Goal: Find specific page/section: Find specific page/section

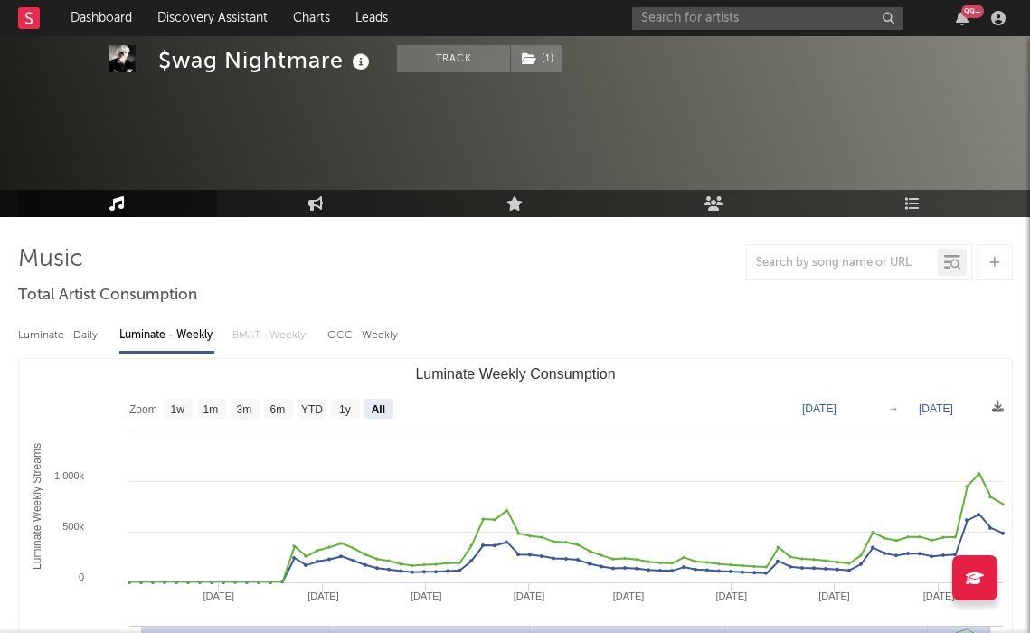
select select "All"
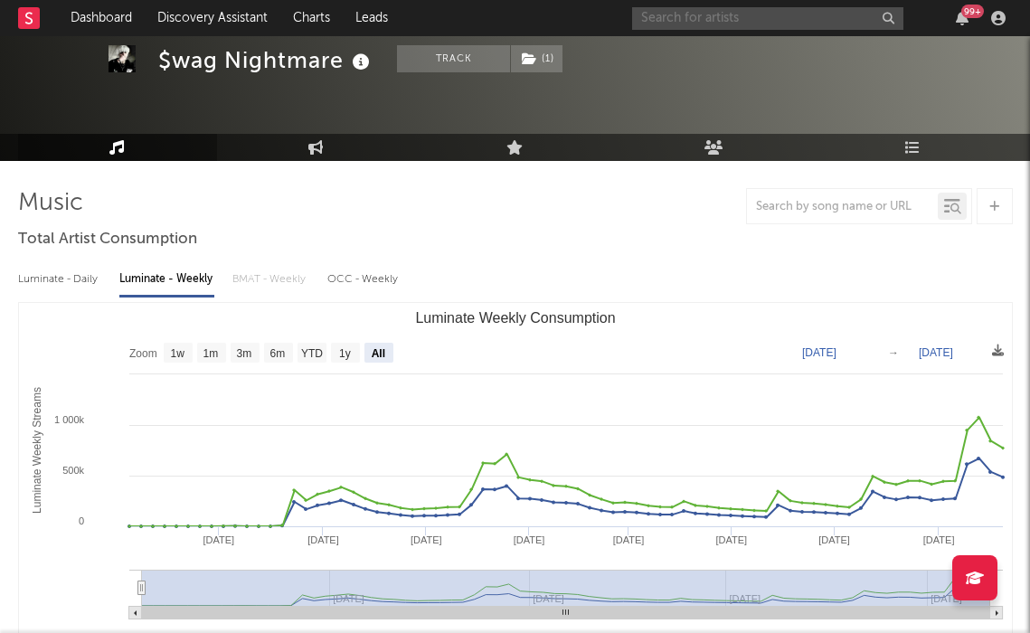
click at [695, 11] on input "text" at bounding box center [767, 18] width 271 height 23
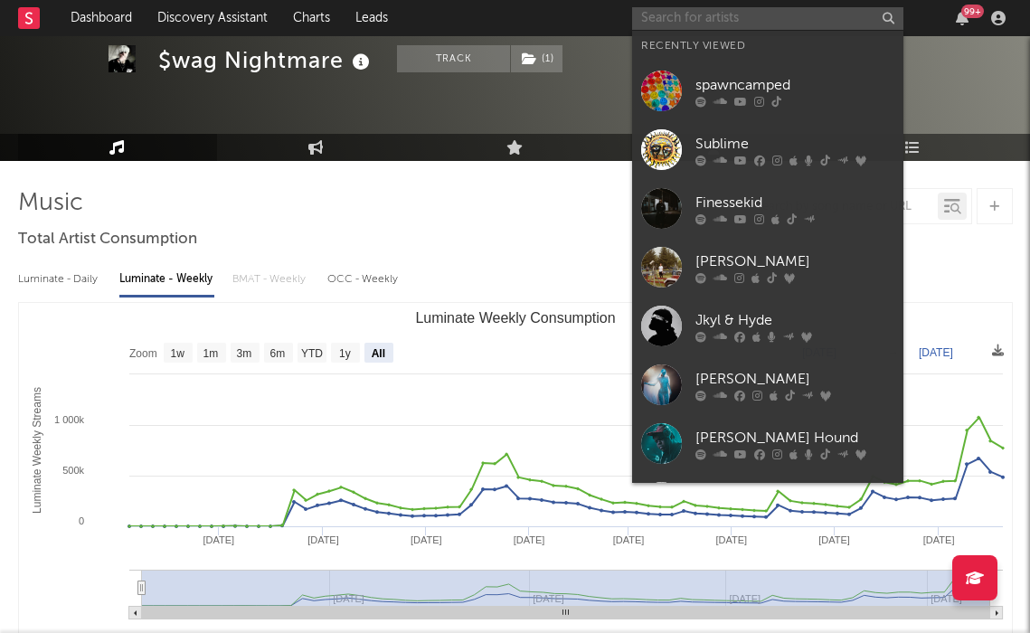
scroll to position [56, 0]
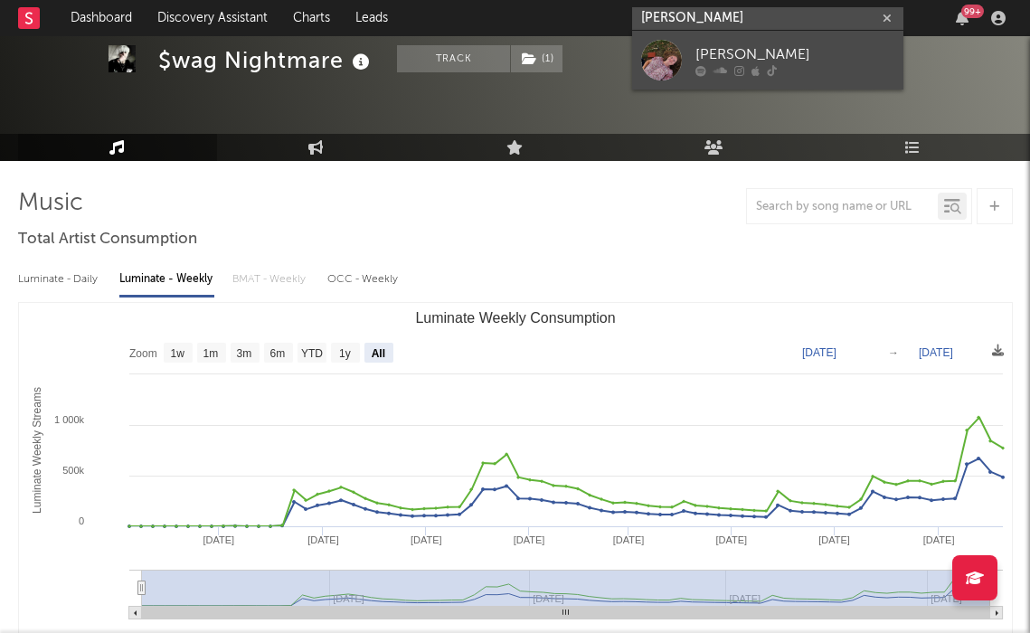
type input "[PERSON_NAME]"
click at [734, 52] on div "[PERSON_NAME]" at bounding box center [794, 54] width 199 height 22
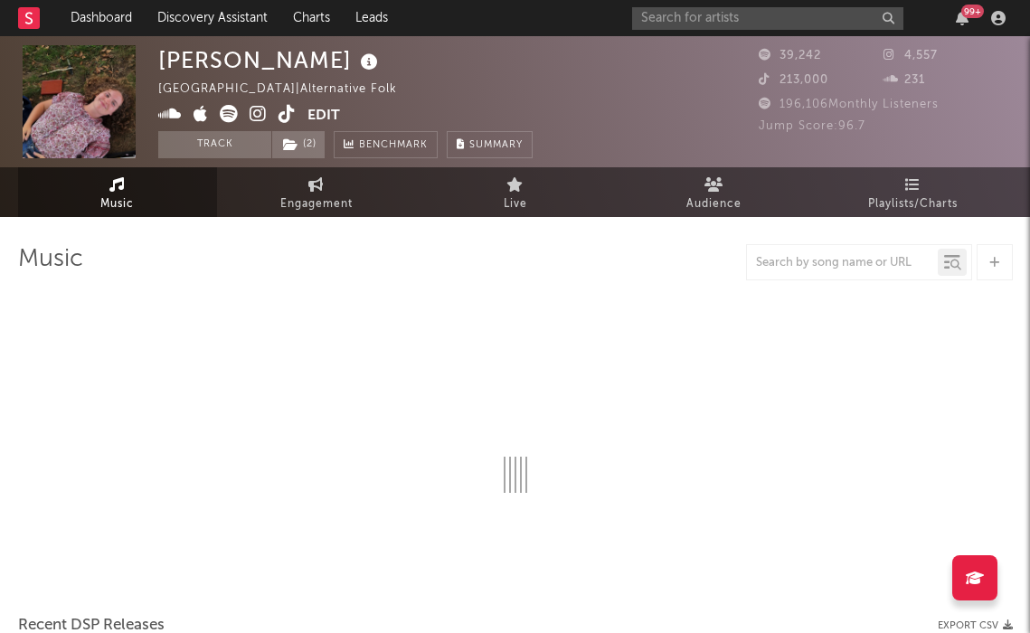
select select "1w"
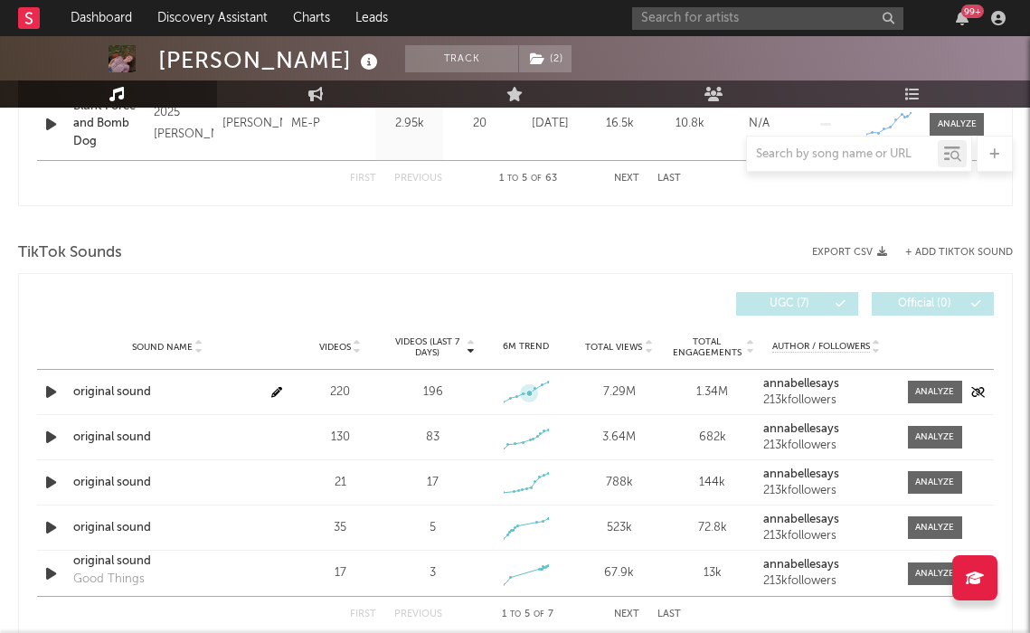
scroll to position [1090, 0]
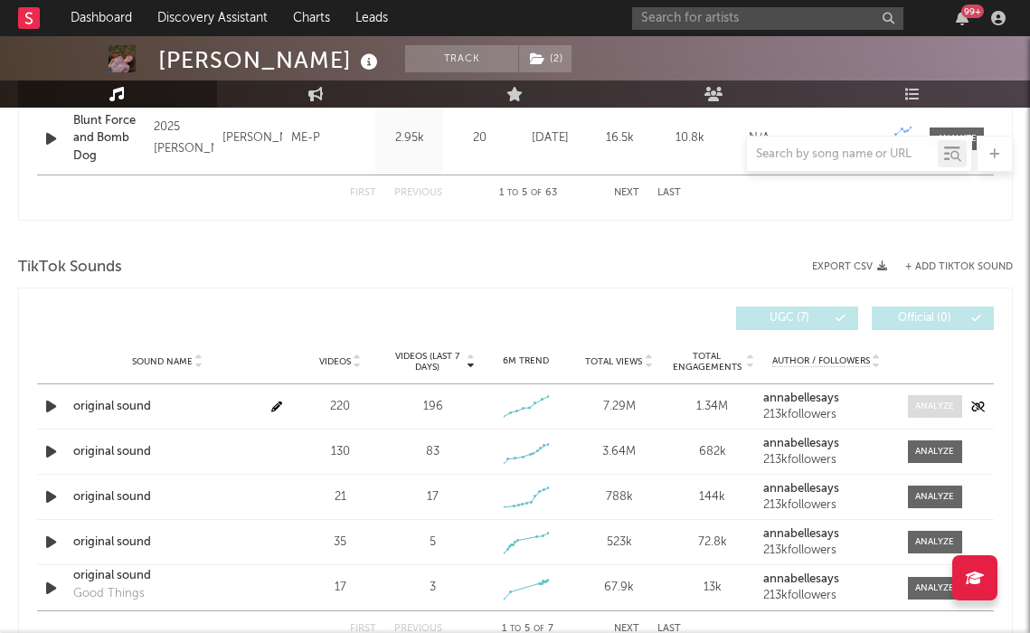
click at [946, 404] on div at bounding box center [934, 407] width 39 height 14
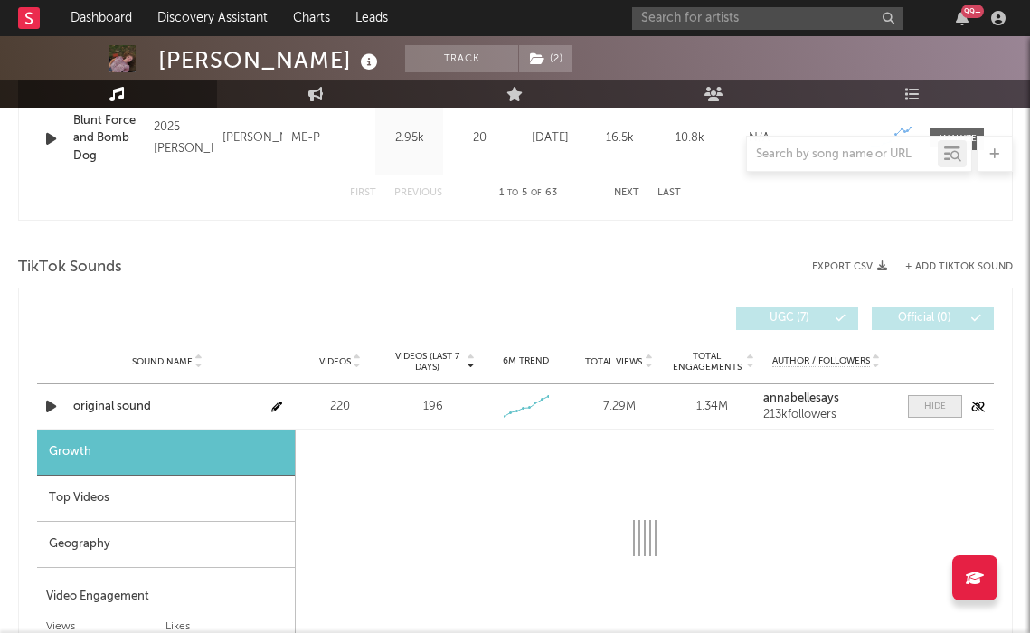
select select "1w"
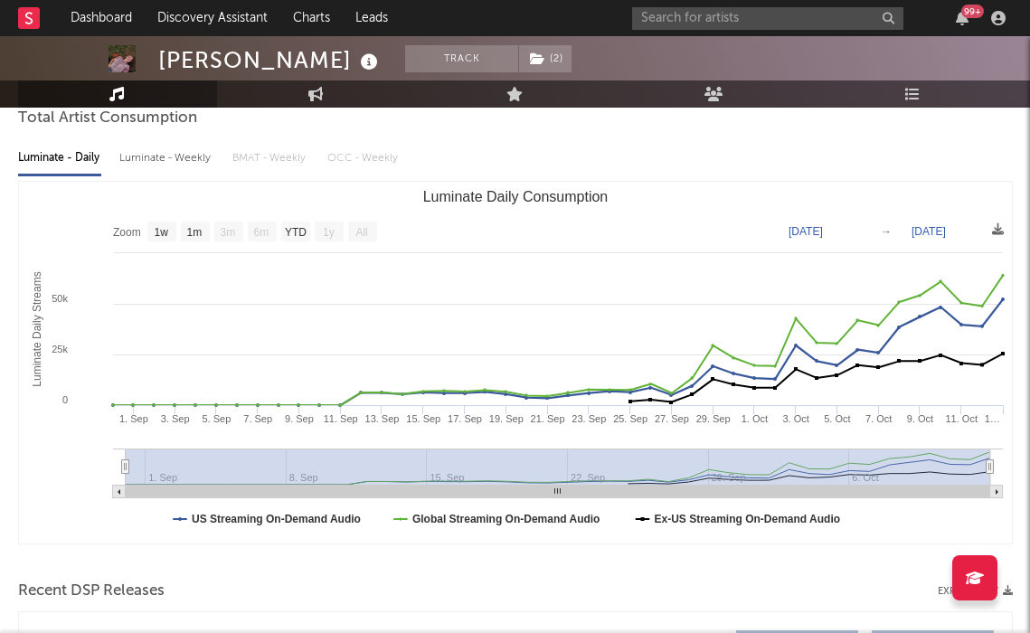
scroll to position [81, 0]
